Goal: Navigation & Orientation: Go to known website

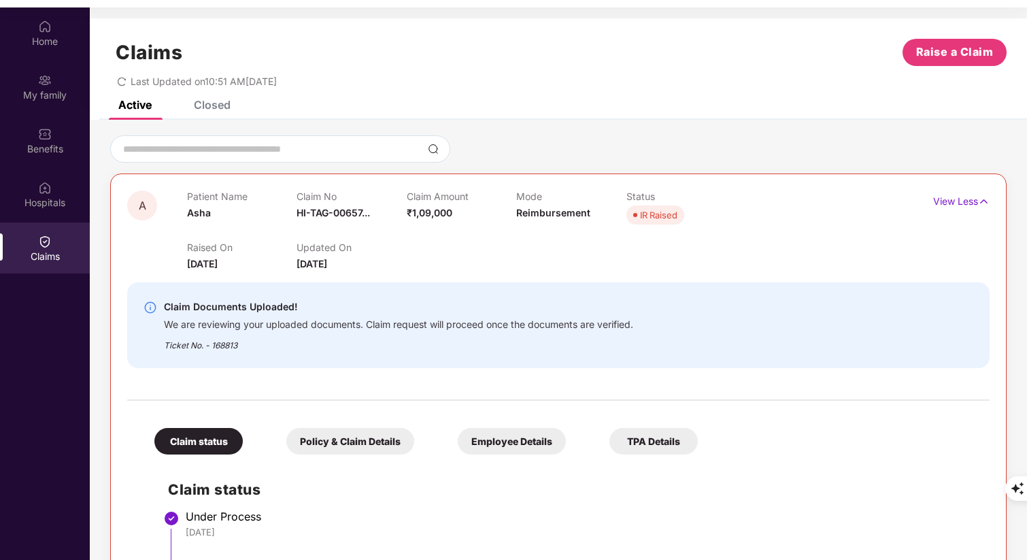
scroll to position [853, 0]
